Goal: Information Seeking & Learning: Learn about a topic

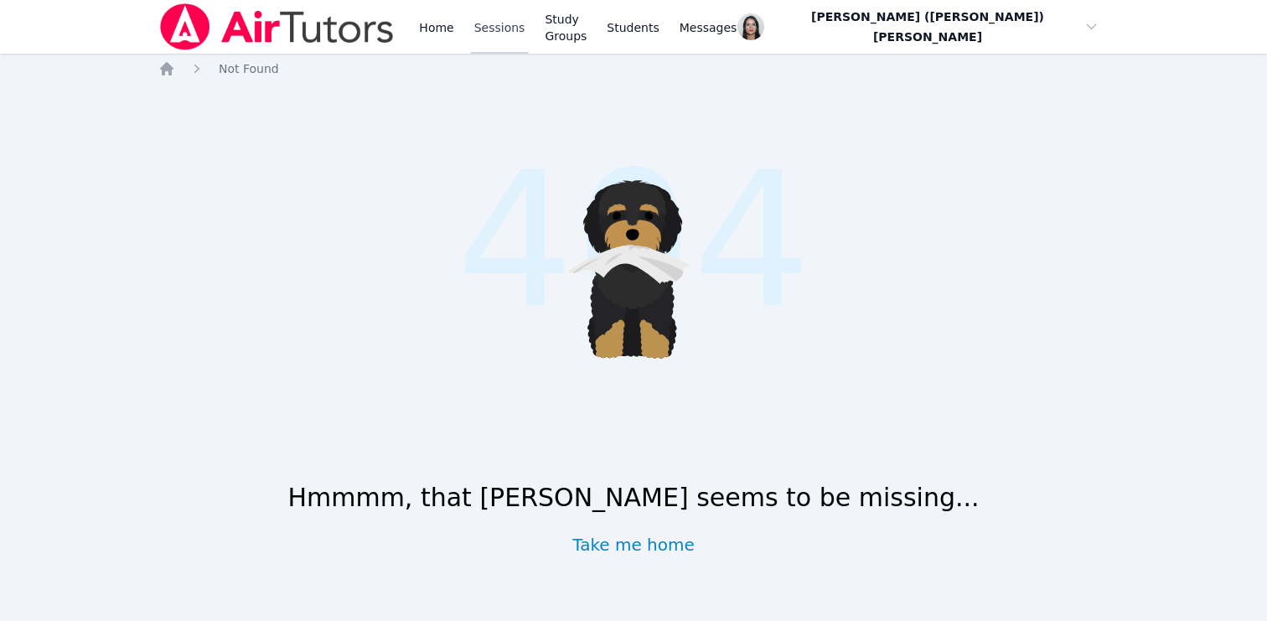
click at [492, 23] on link "Sessions" at bounding box center [500, 27] width 58 height 54
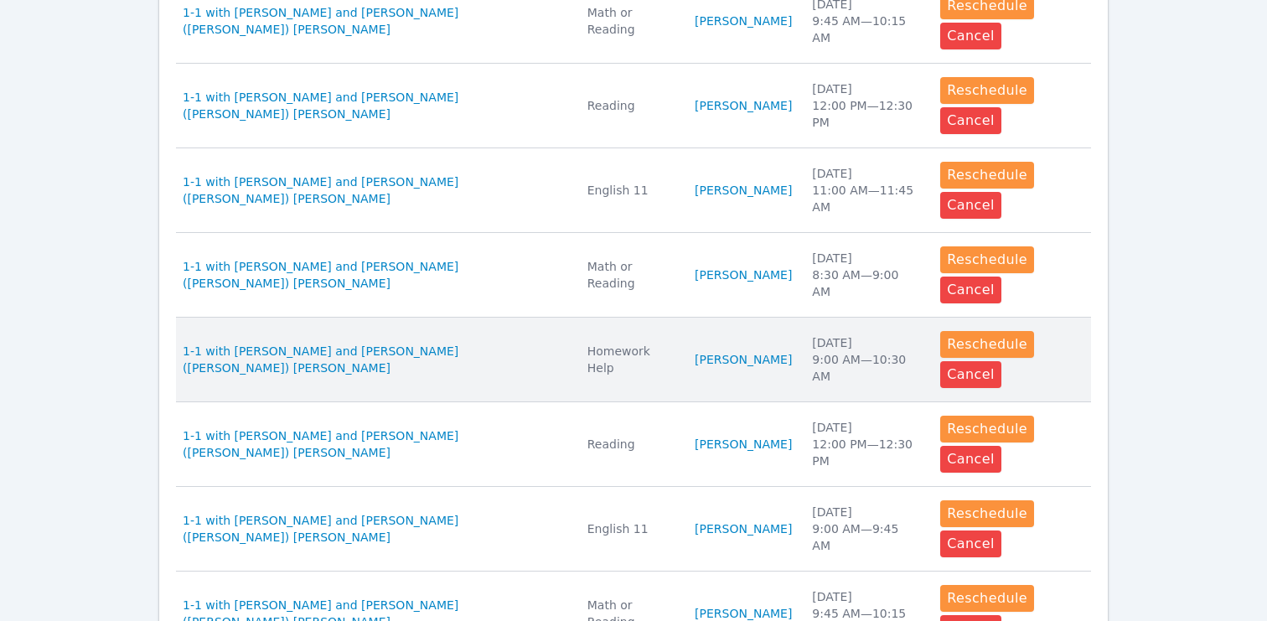
scroll to position [714, 0]
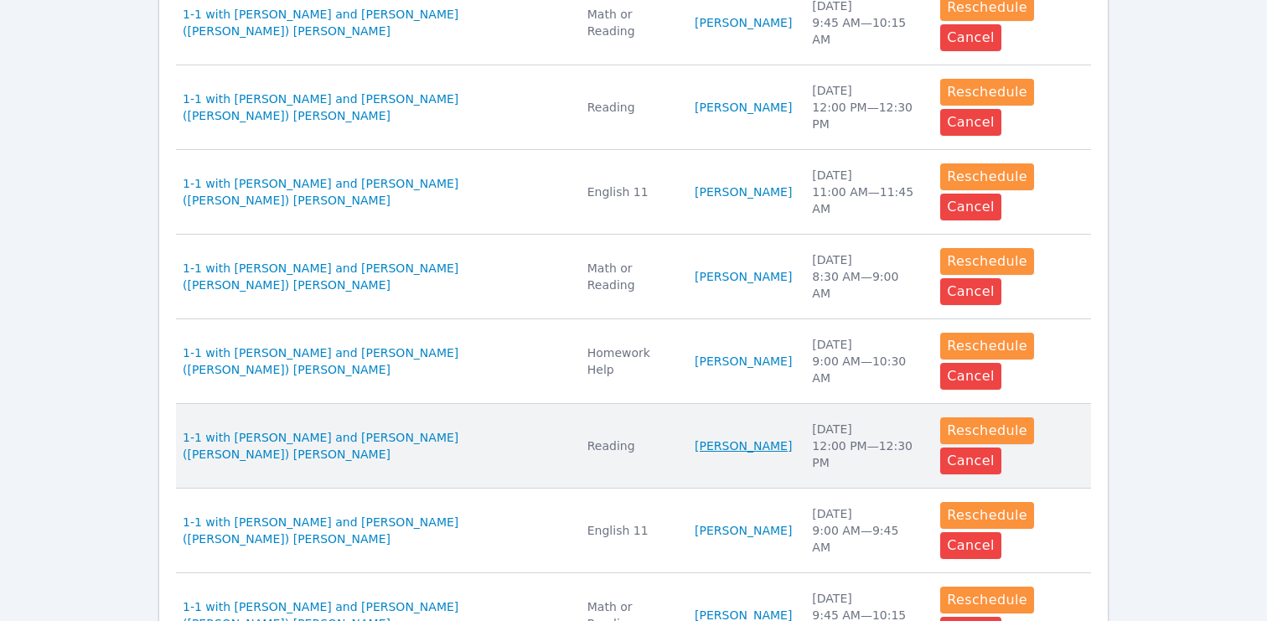
click at [695, 437] on link "[PERSON_NAME]" at bounding box center [743, 445] width 97 height 17
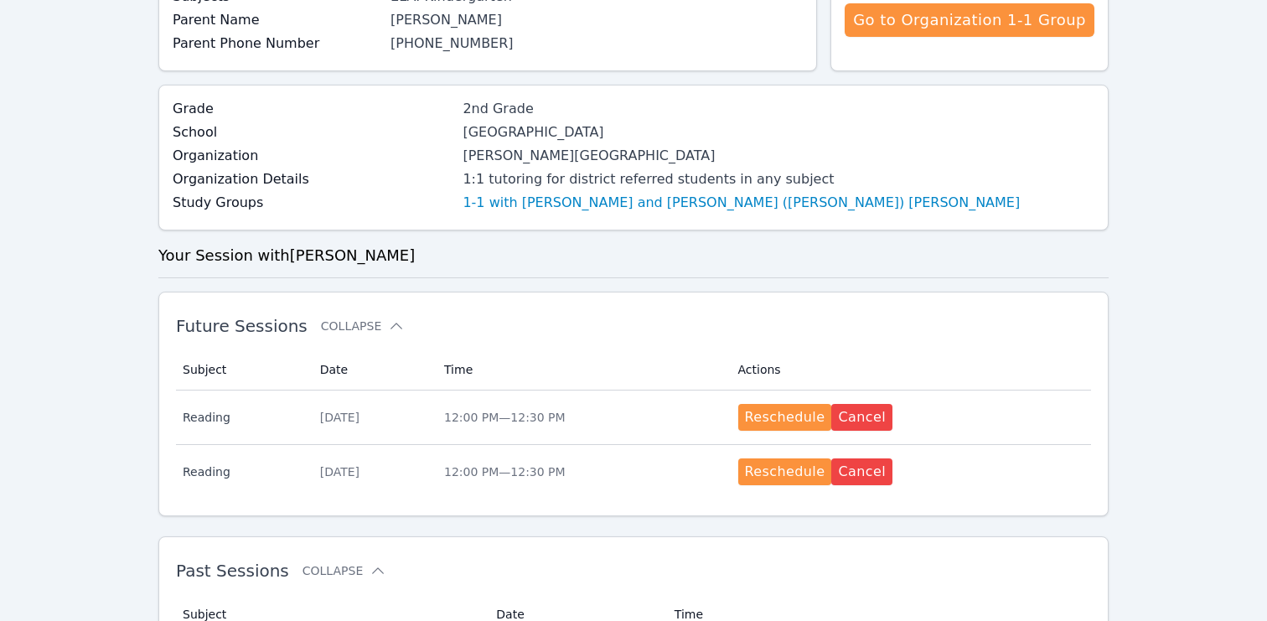
scroll to position [107, 0]
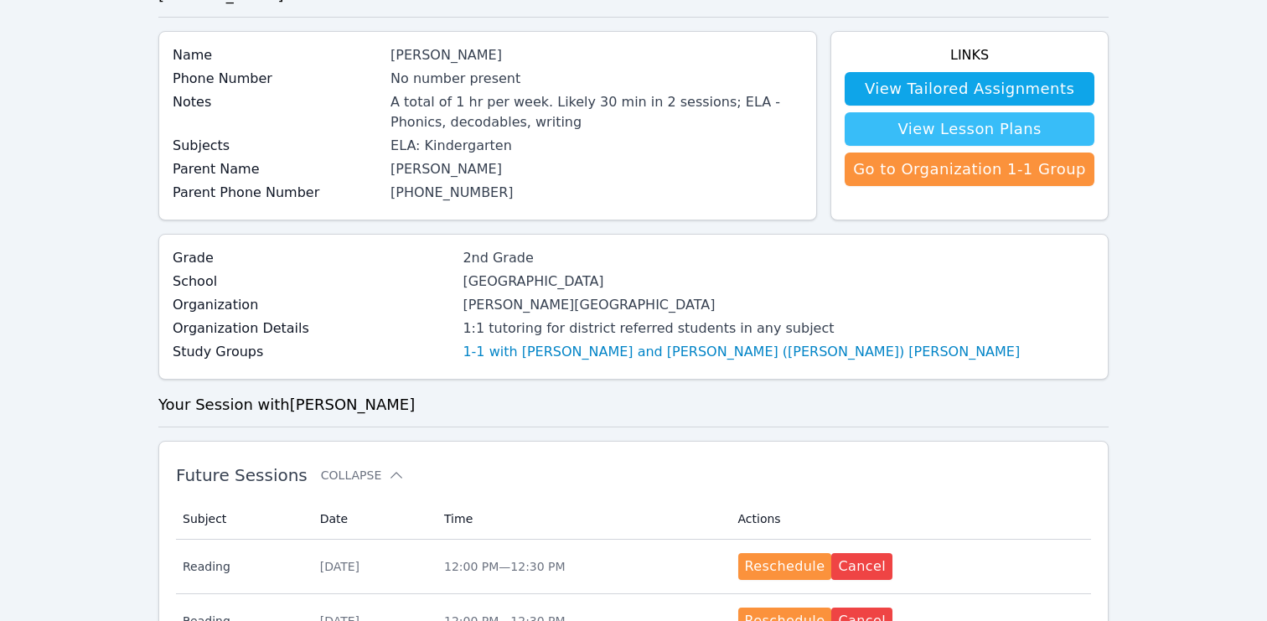
click at [1022, 117] on link "View Lesson Plans" at bounding box center [970, 129] width 250 height 34
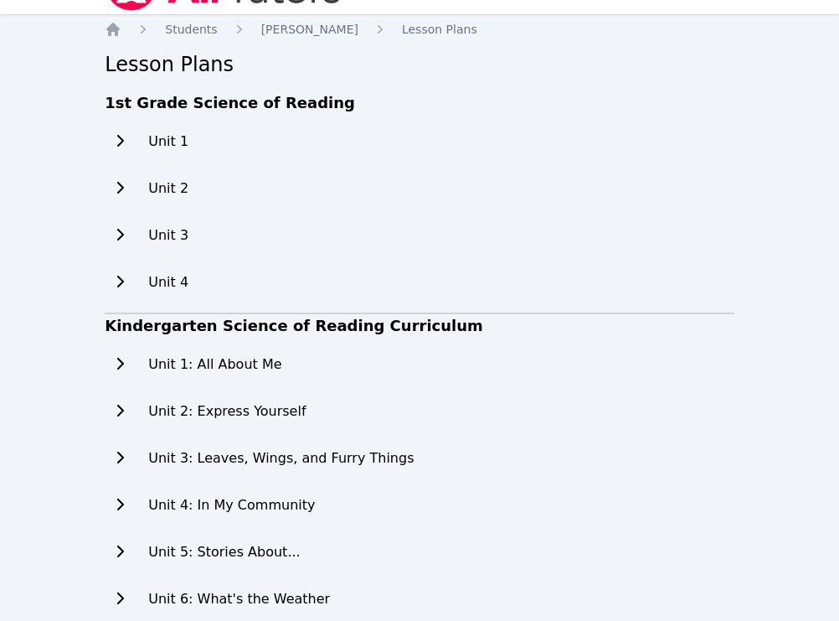
scroll to position [83, 0]
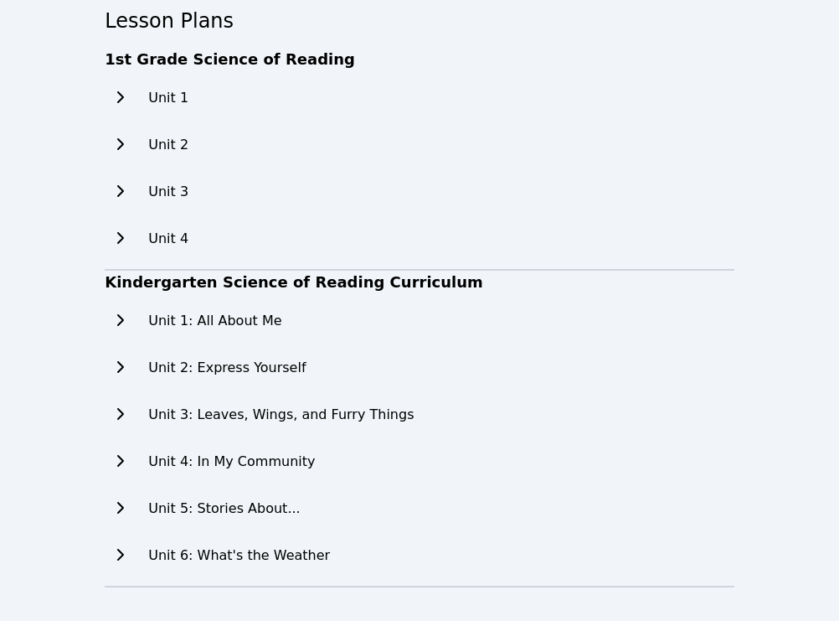
click at [142, 236] on div "Unit 4" at bounding box center [147, 239] width 84 height 34
click at [131, 239] on button at bounding box center [120, 239] width 30 height 34
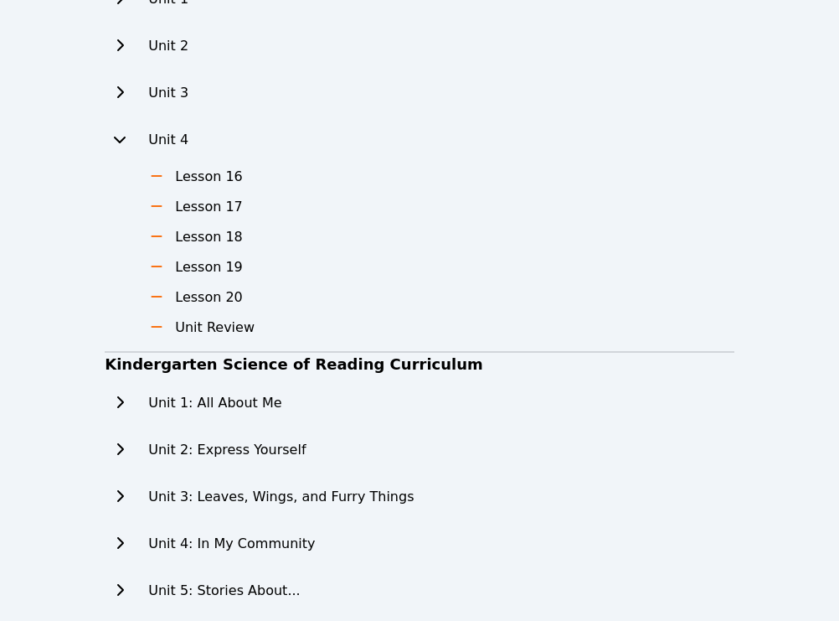
scroll to position [52, 0]
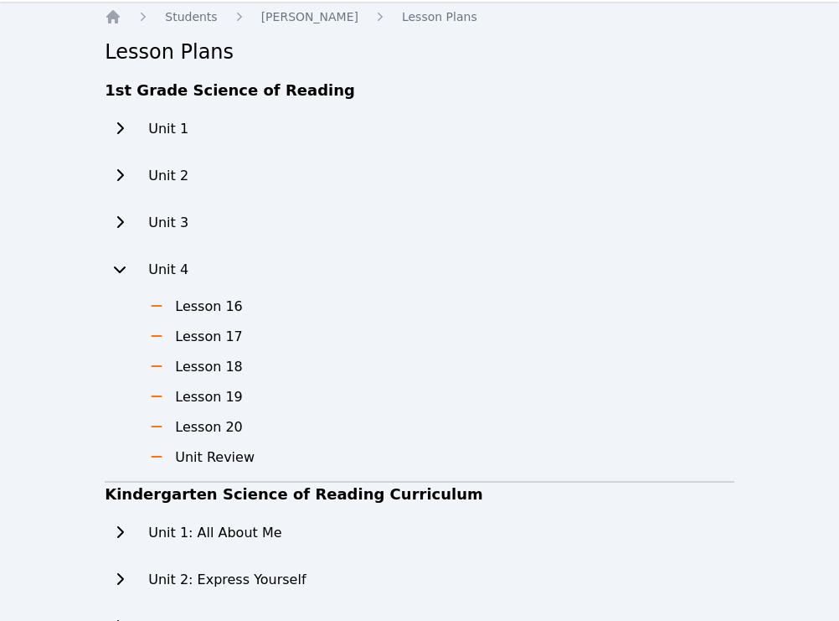
click at [119, 173] on icon at bounding box center [120, 175] width 7 height 12
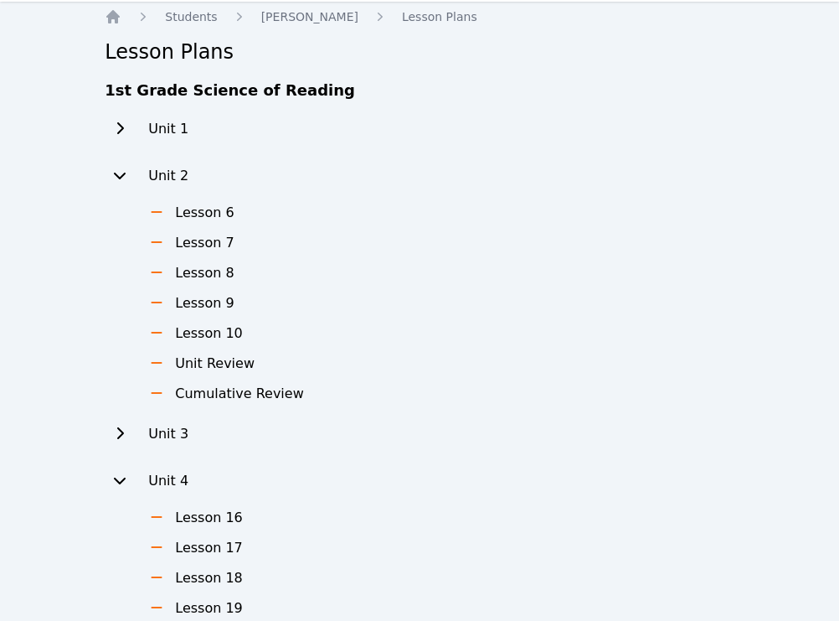
click at [195, 213] on h3 "Lesson 6" at bounding box center [204, 213] width 59 height 20
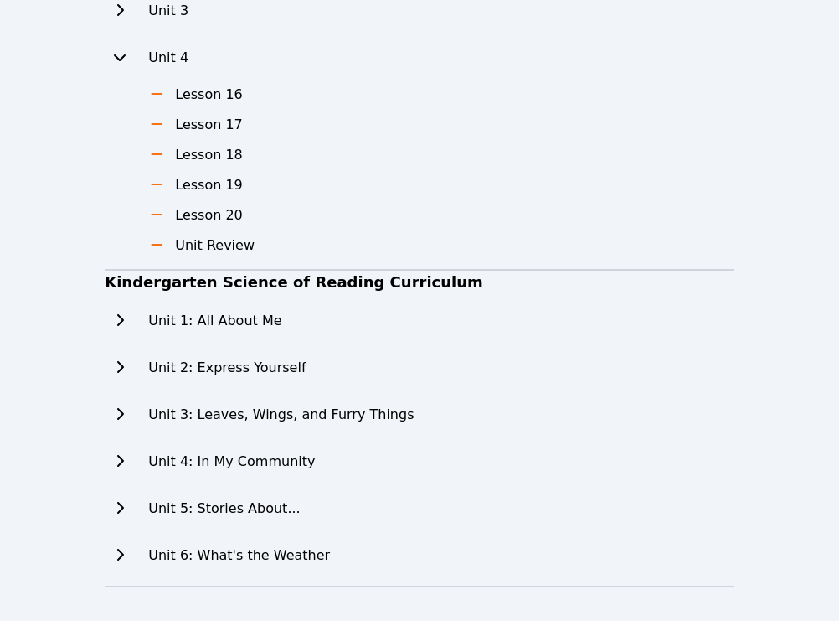
scroll to position [0, 0]
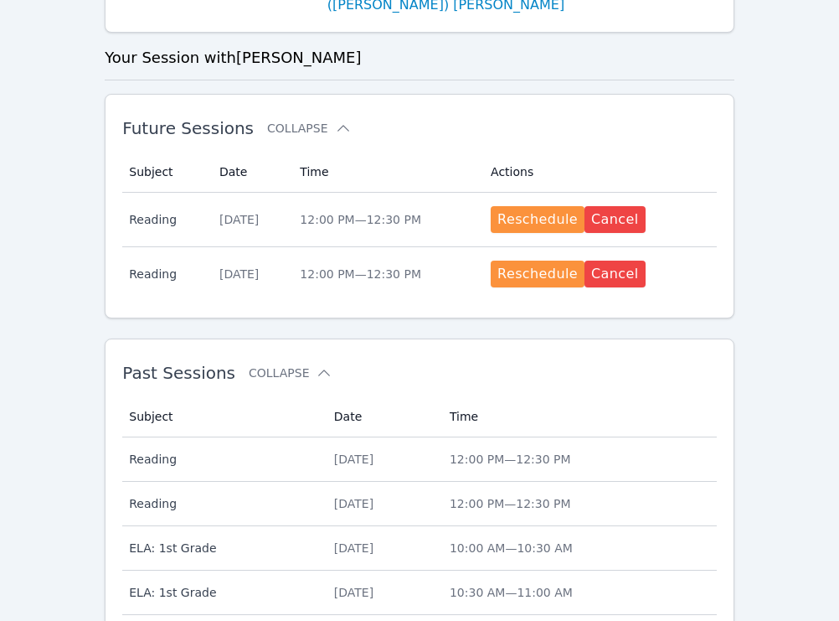
scroll to position [783, 0]
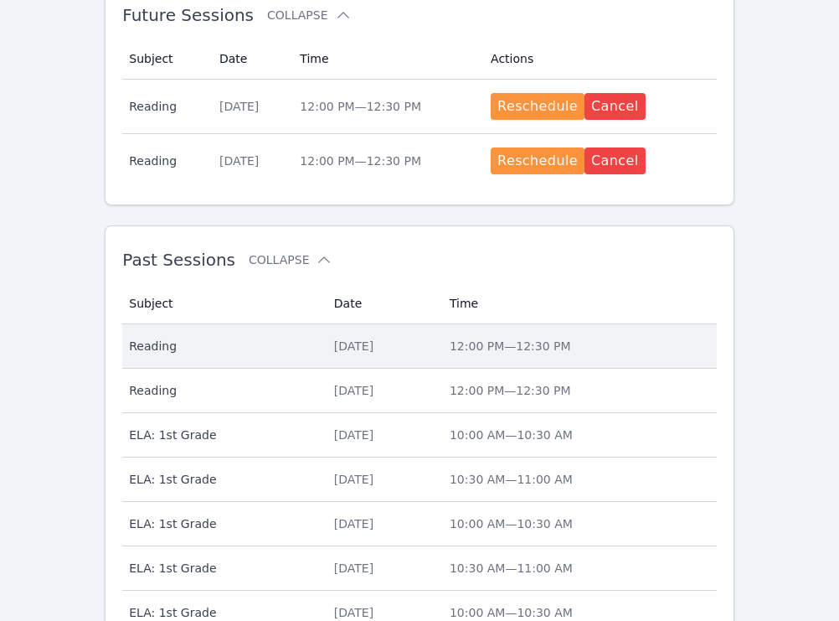
click at [426, 351] on div "[DATE]" at bounding box center [382, 346] width 96 height 17
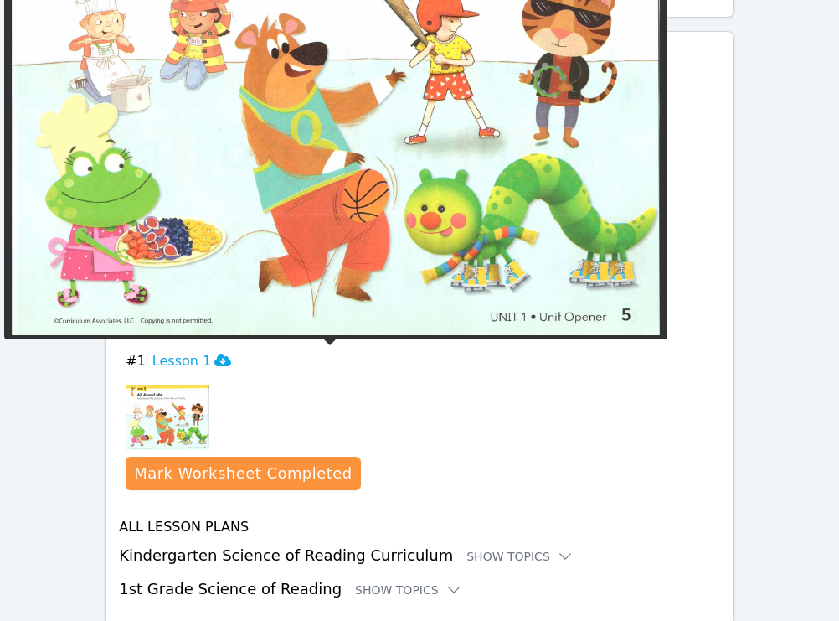
scroll to position [1342, 0]
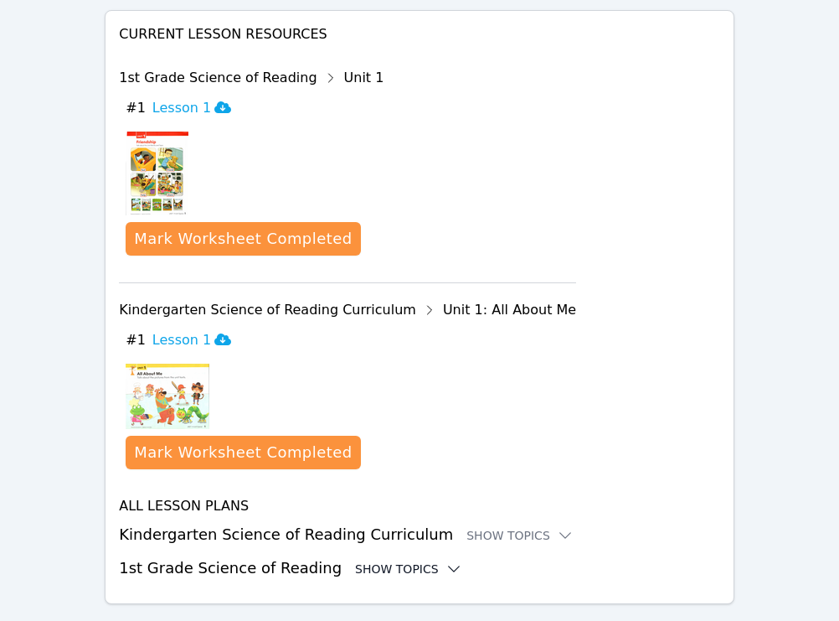
click at [355, 560] on div "Show Topics" at bounding box center [408, 568] width 107 height 17
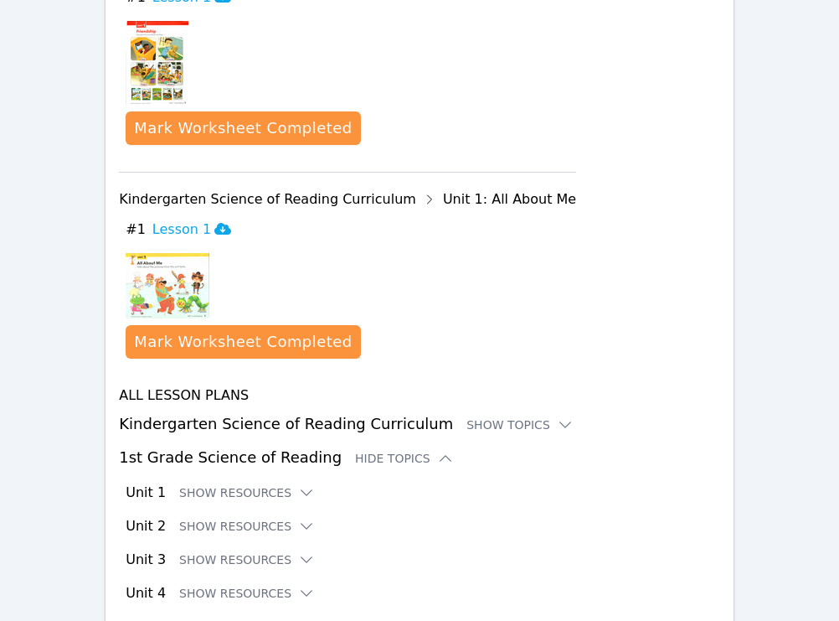
scroll to position [1480, 0]
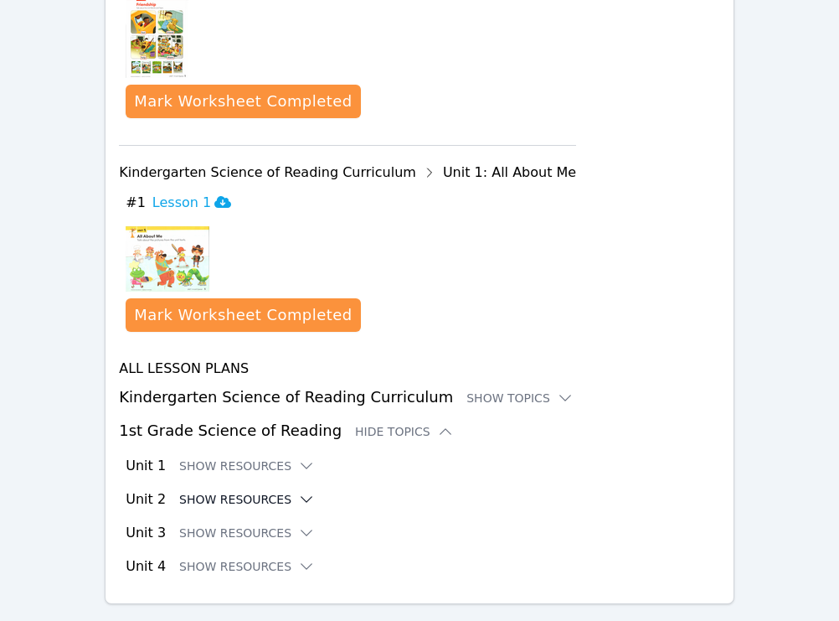
click at [285, 491] on button "Show Resources" at bounding box center [247, 499] width 136 height 17
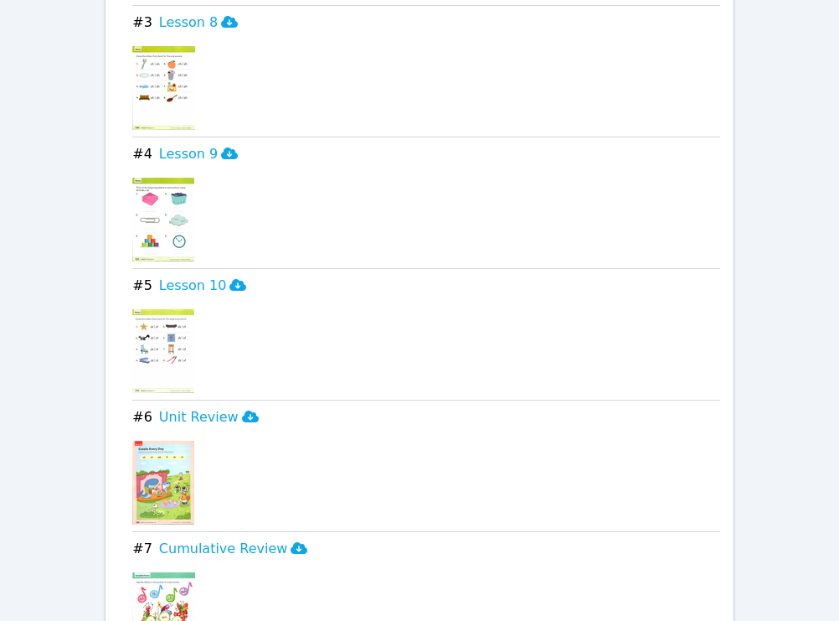
scroll to position [2245, 0]
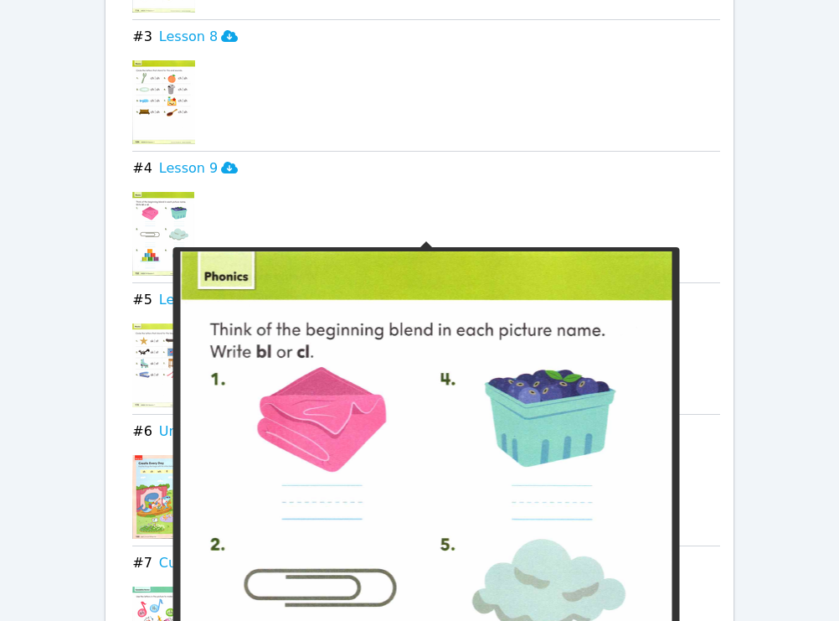
click at [170, 225] on img at bounding box center [163, 234] width 62 height 84
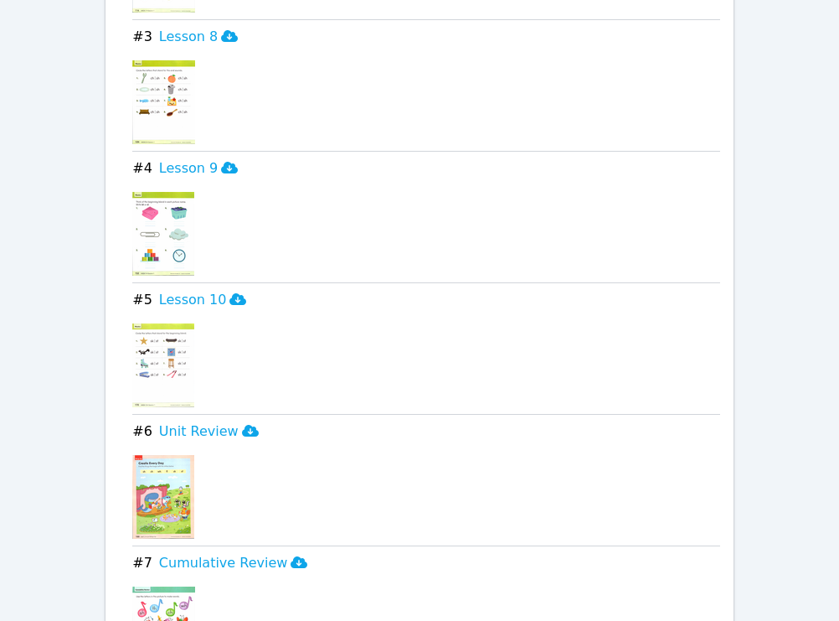
click at [182, 215] on img at bounding box center [163, 234] width 62 height 84
click at [171, 158] on h3 "Lesson 9" at bounding box center [198, 168] width 79 height 20
